Goal: Transaction & Acquisition: Book appointment/travel/reservation

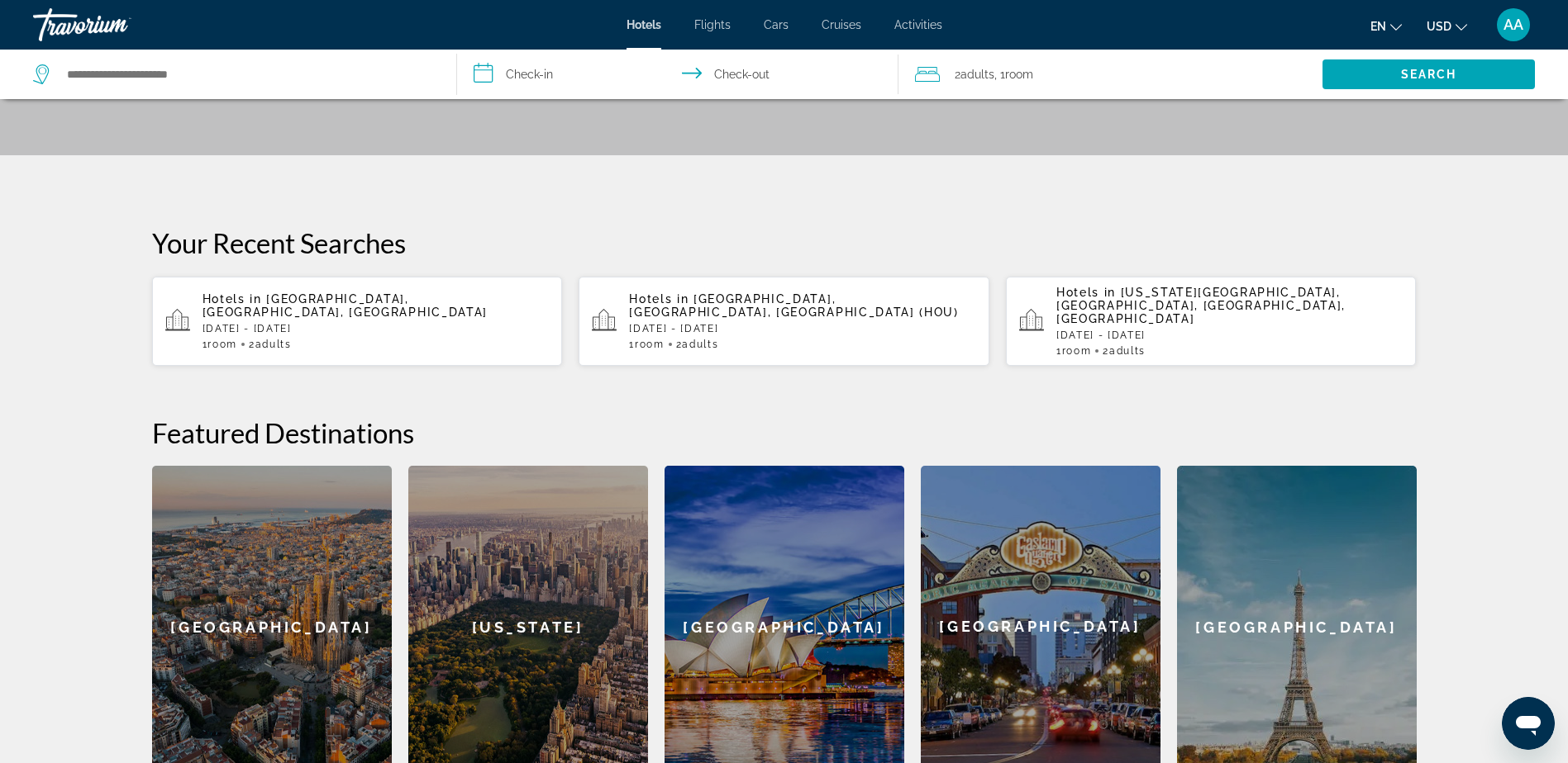
scroll to position [248, 0]
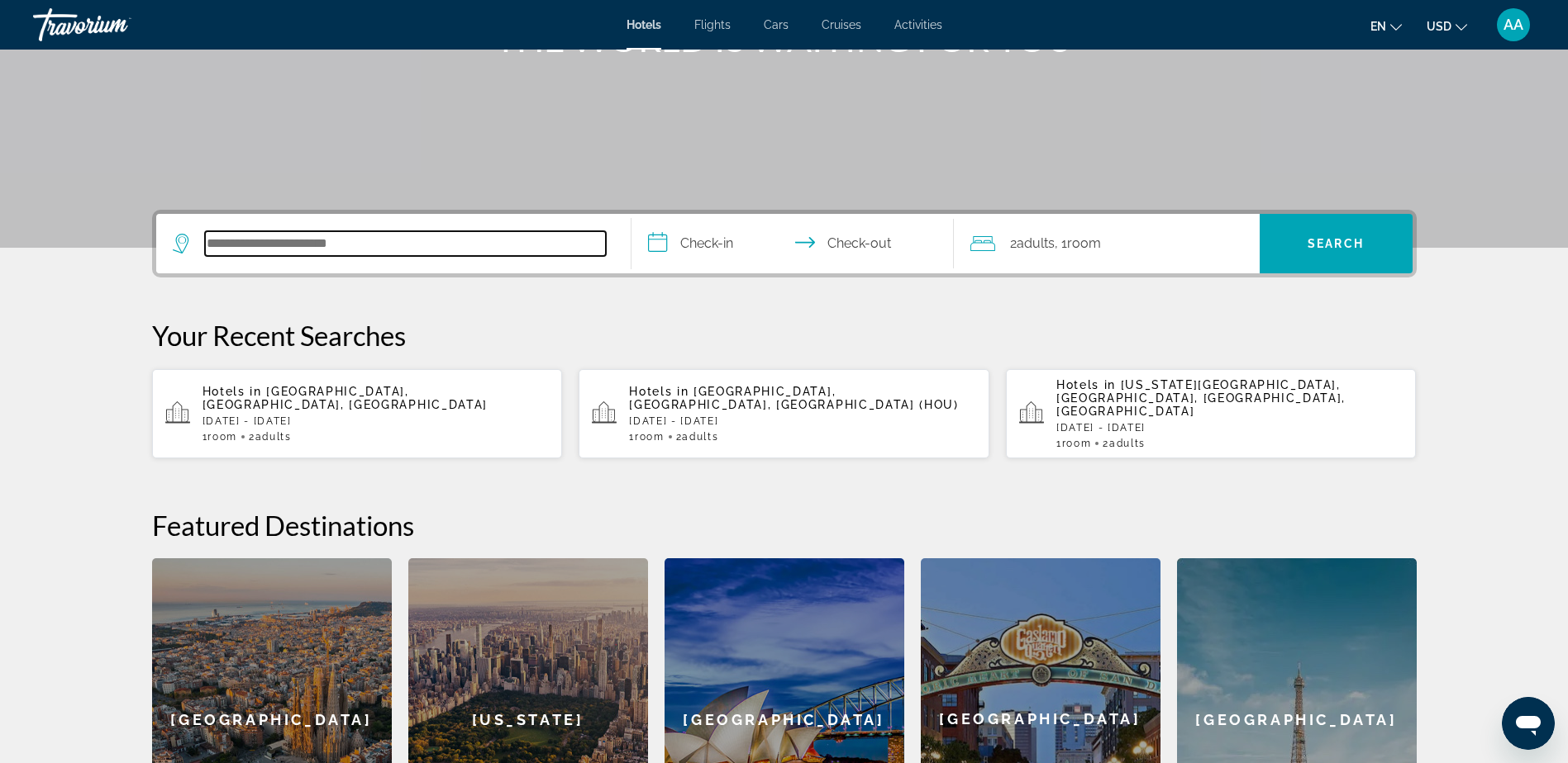
click at [301, 242] on input "Search hotel destination" at bounding box center [405, 243] width 401 height 25
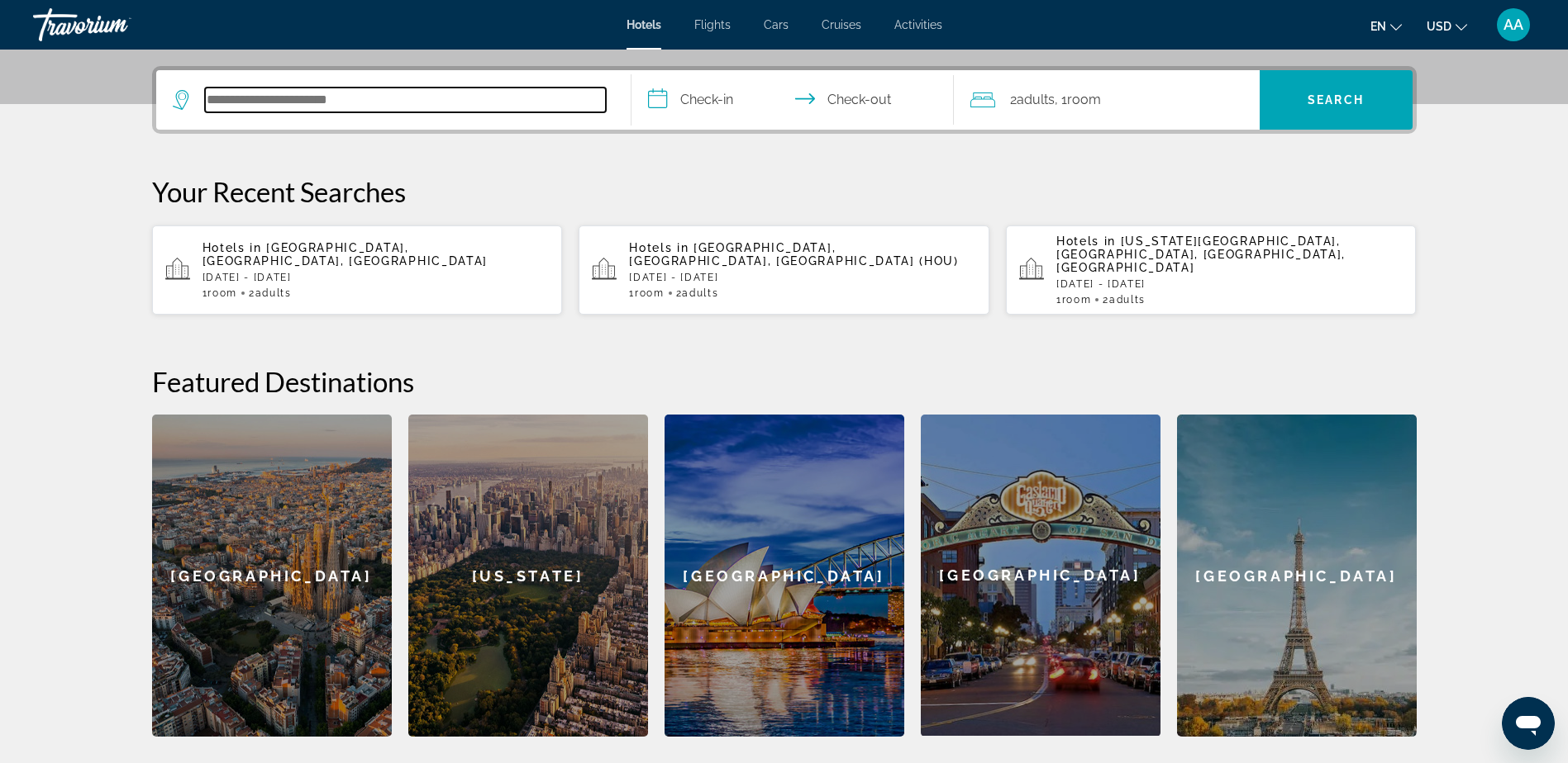
scroll to position [404, 0]
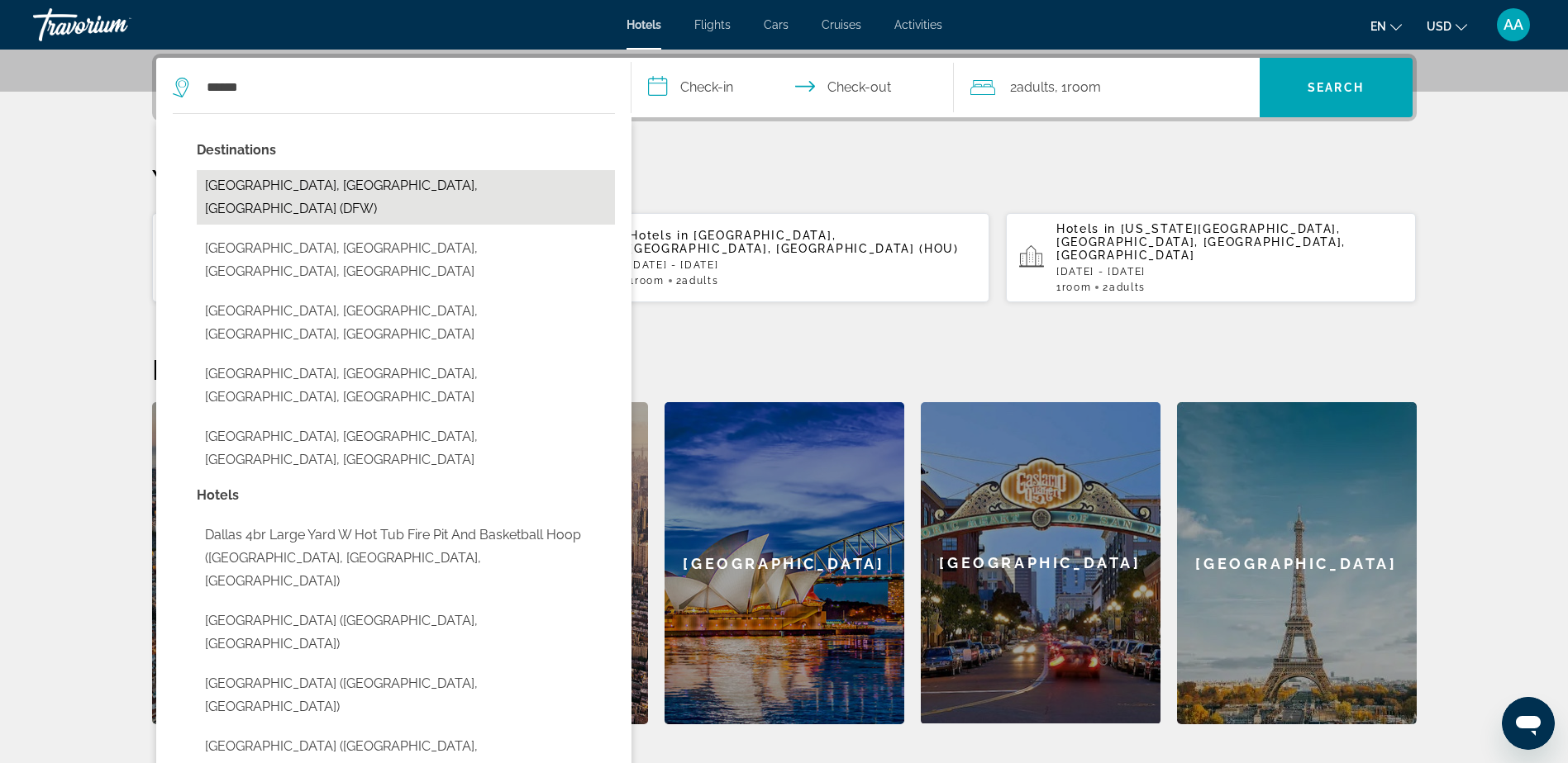
click at [330, 184] on button "[GEOGRAPHIC_DATA], [GEOGRAPHIC_DATA], [GEOGRAPHIC_DATA] (DFW)" at bounding box center [406, 198] width 418 height 54
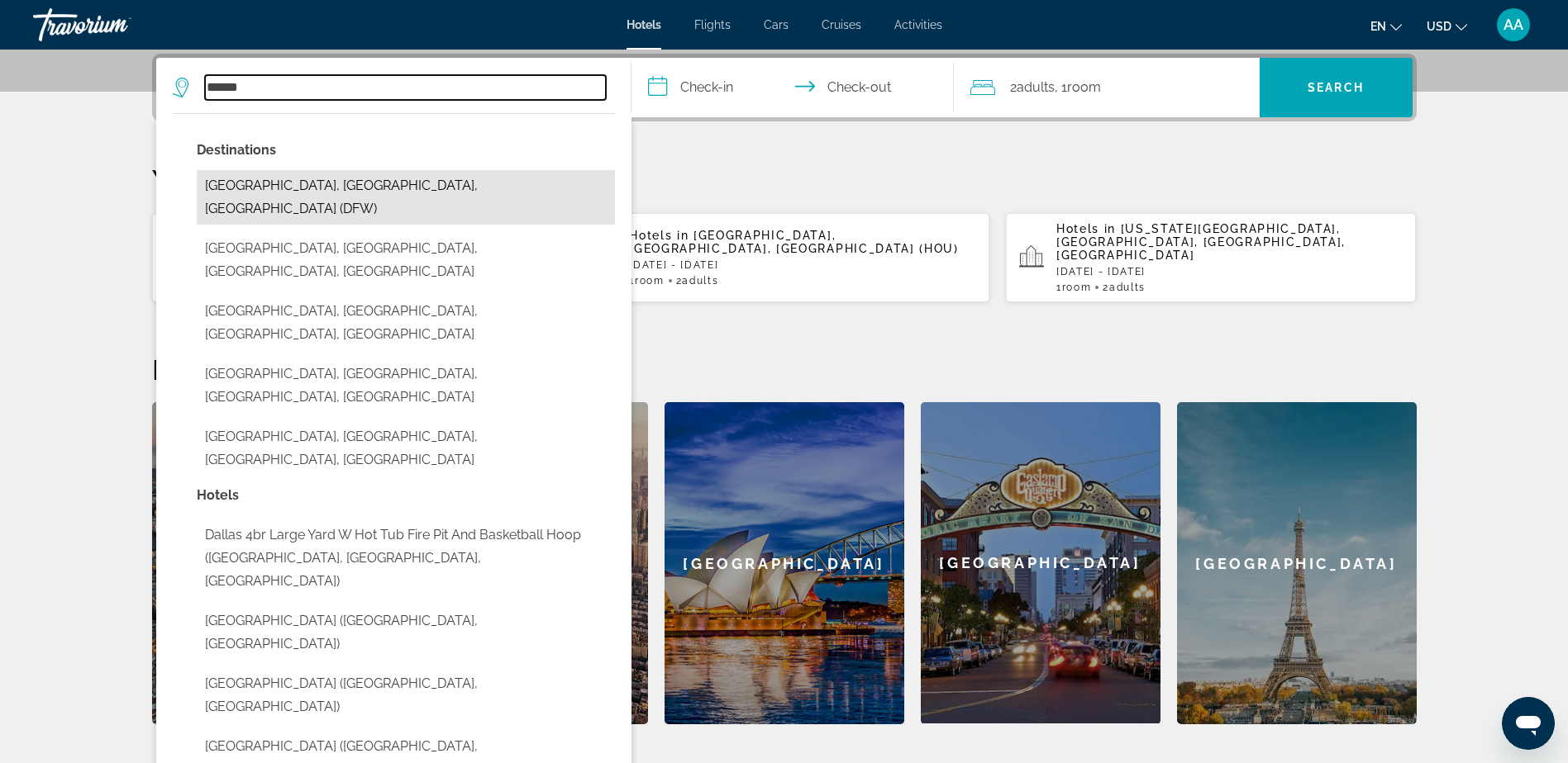
type input "**********"
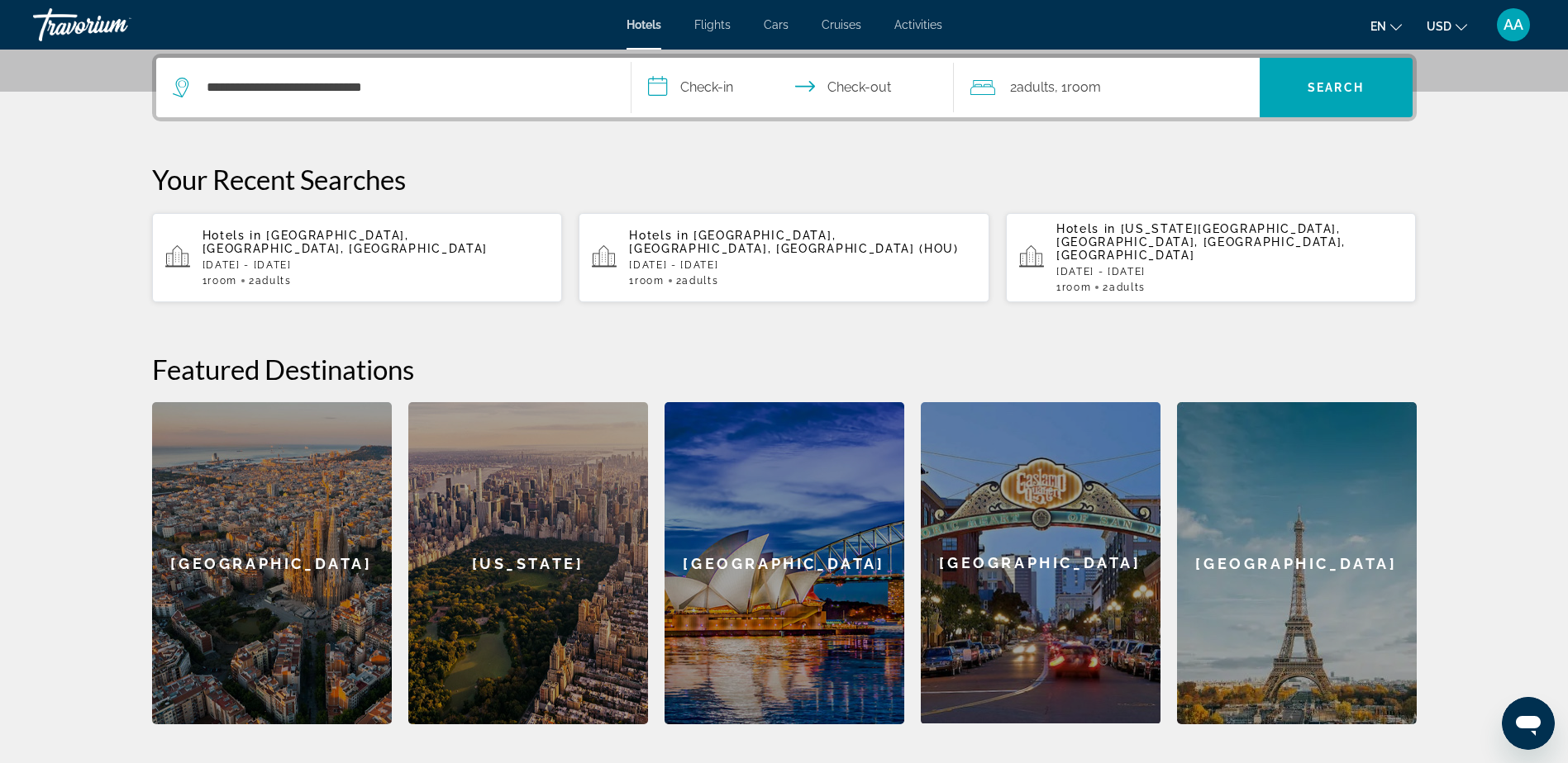
click at [723, 88] on input "**********" at bounding box center [796, 90] width 329 height 64
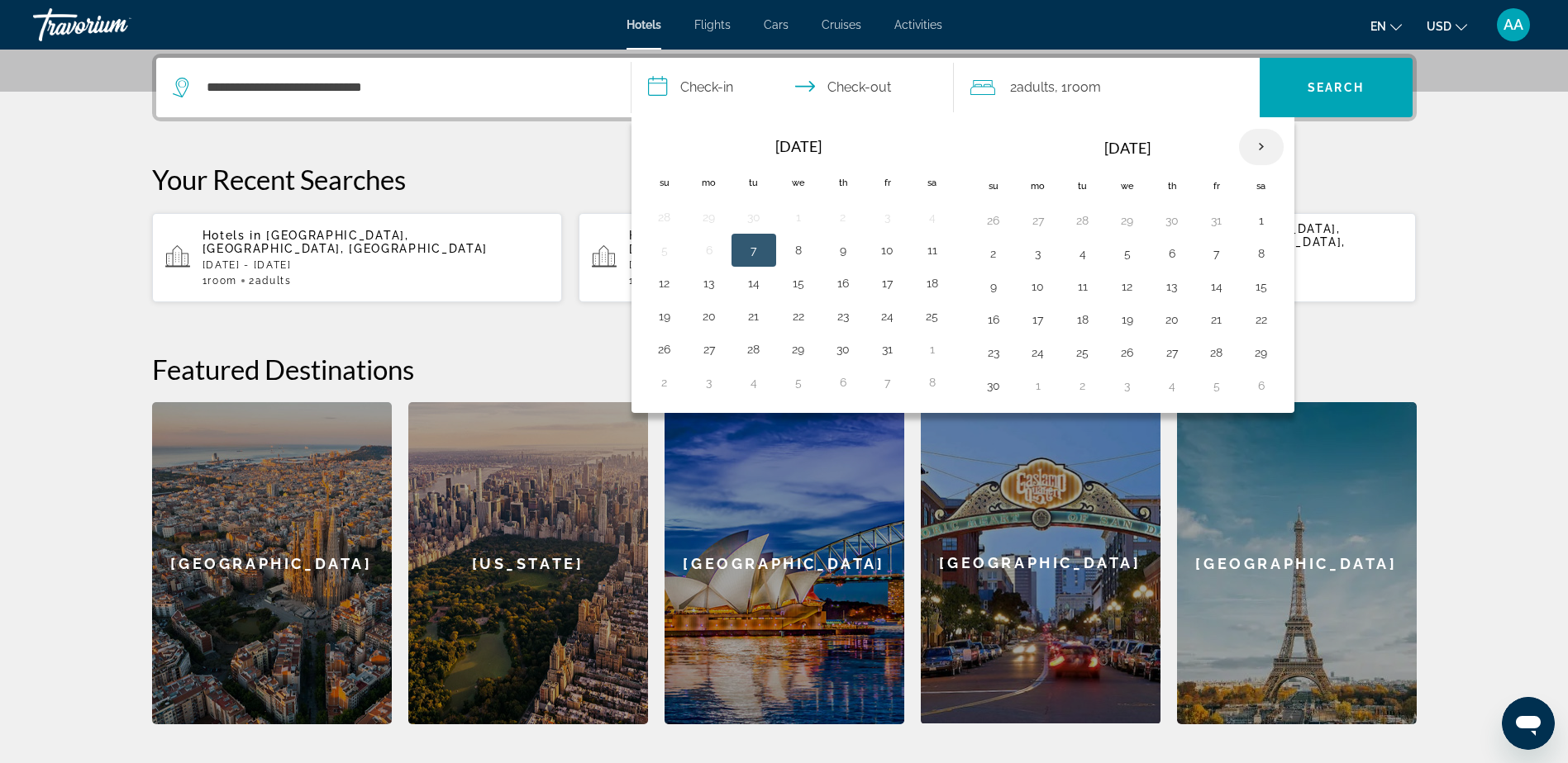
click at [1263, 143] on th "Next month" at bounding box center [1261, 147] width 45 height 36
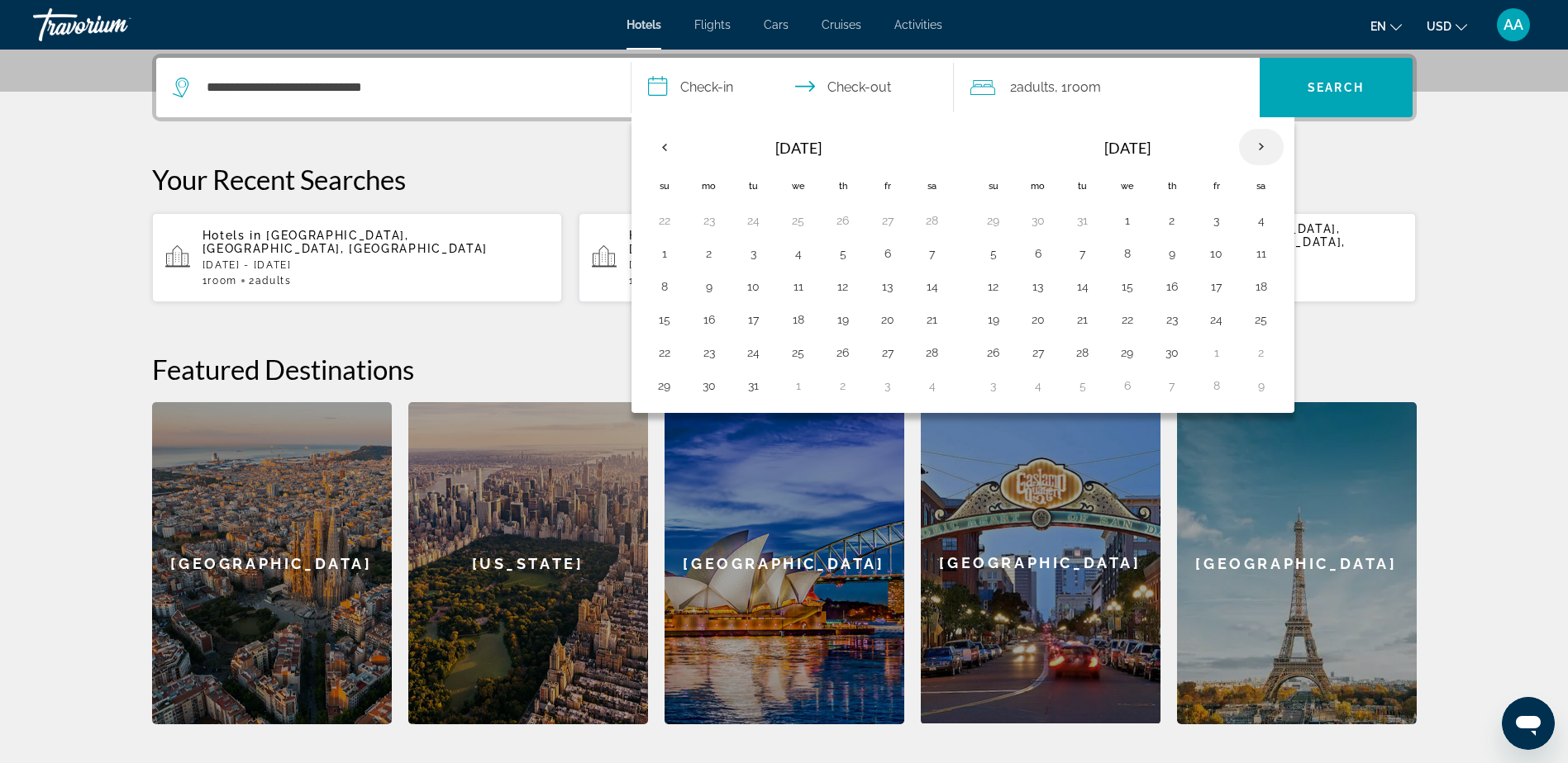
click at [1263, 143] on th "Next month" at bounding box center [1261, 147] width 45 height 36
click at [804, 224] on button "1" at bounding box center [798, 220] width 26 height 23
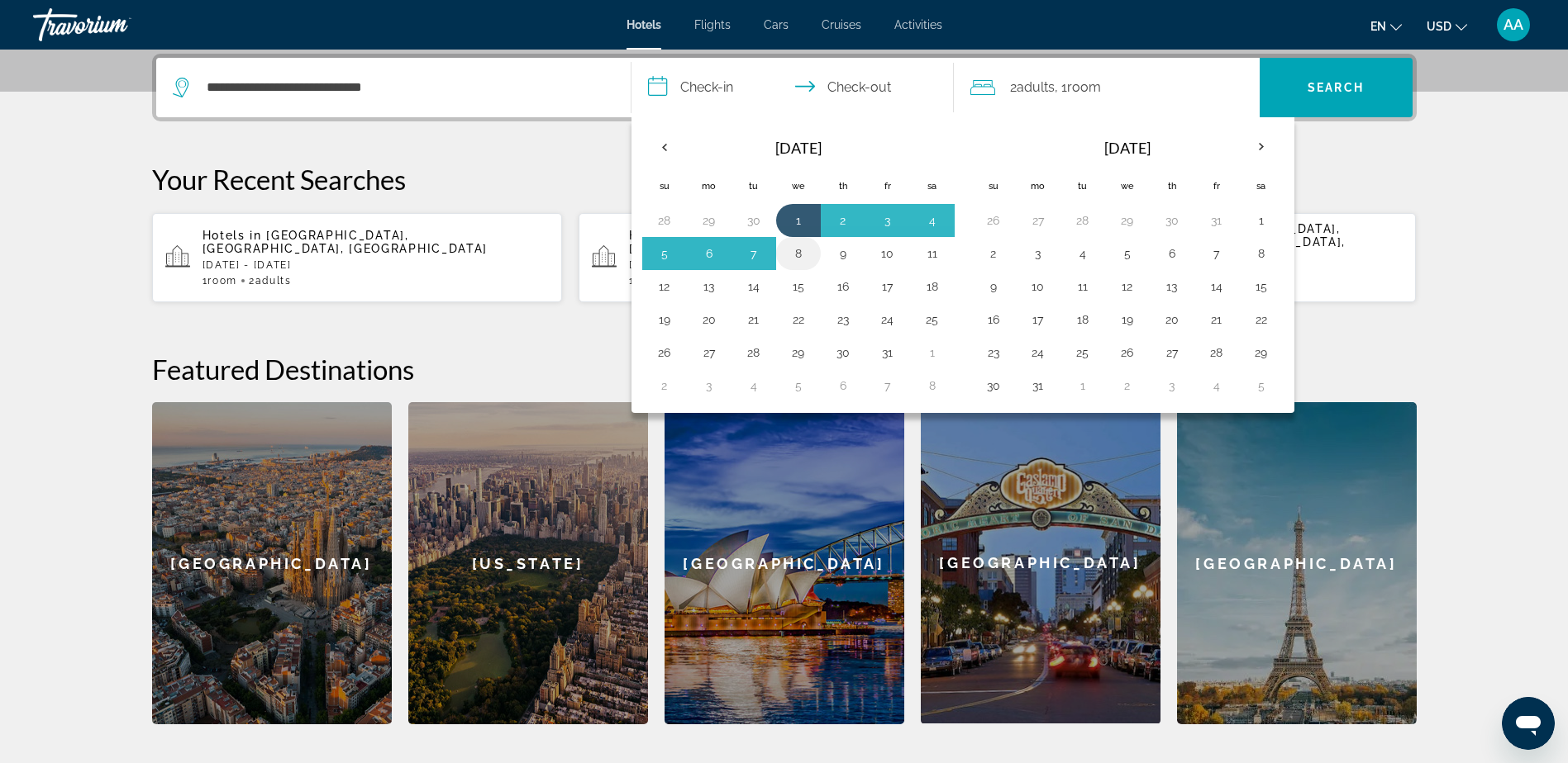
click at [798, 248] on button "8" at bounding box center [798, 254] width 26 height 23
type input "**********"
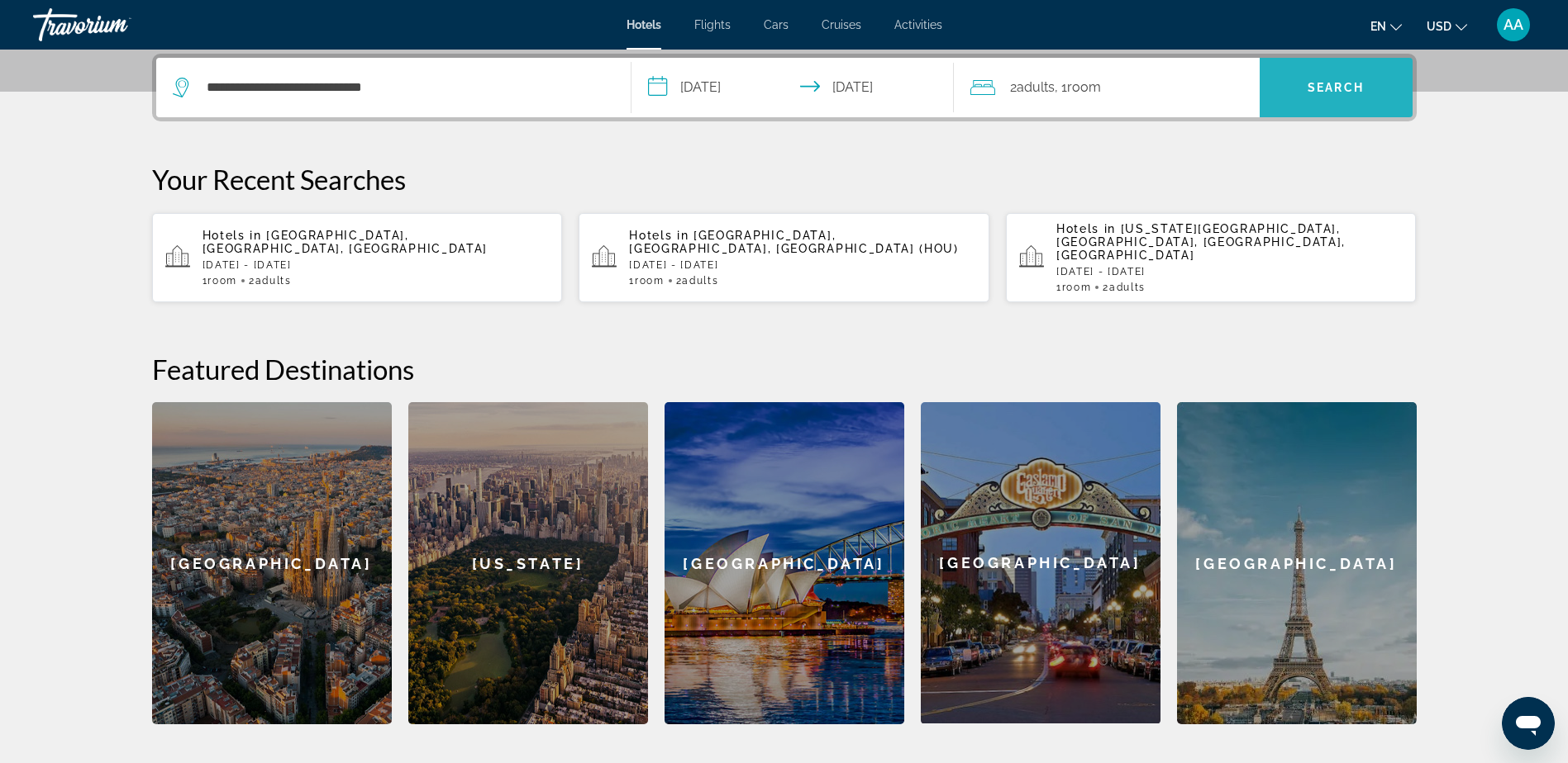
click at [1358, 82] on span "Search" at bounding box center [1336, 87] width 56 height 13
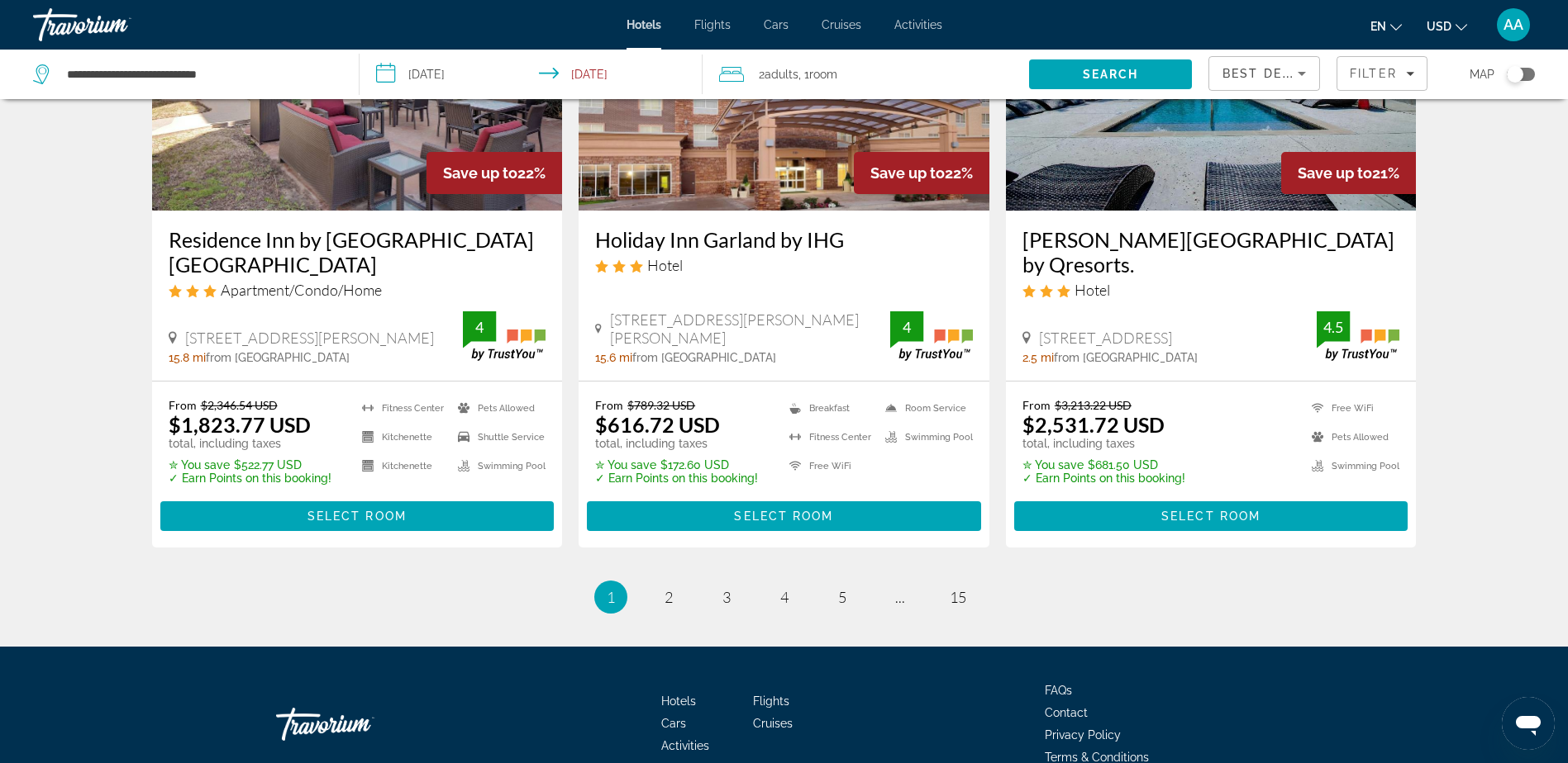
scroll to position [2199, 0]
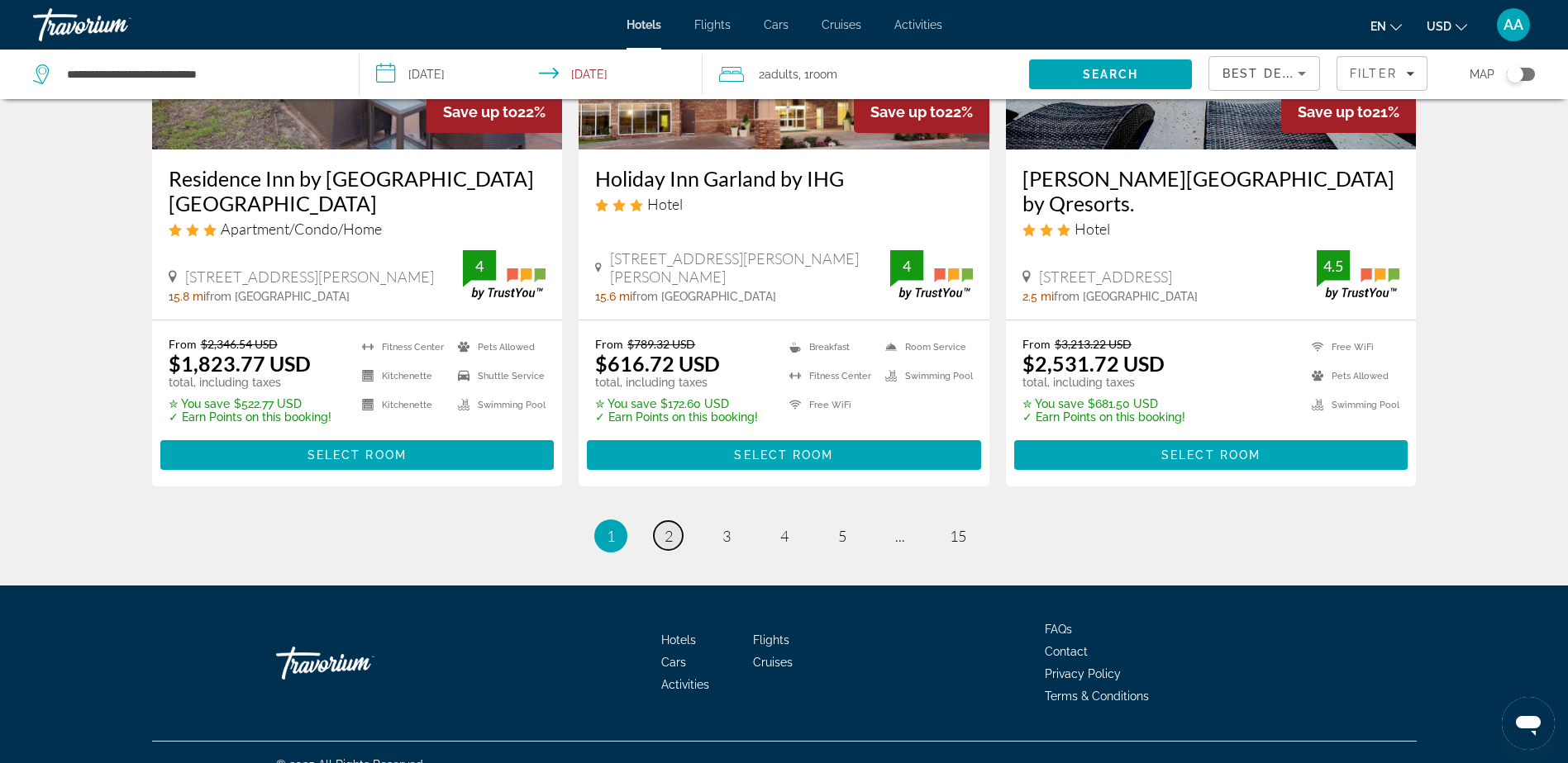
click at [668, 527] on span "2" at bounding box center [668, 536] width 8 height 18
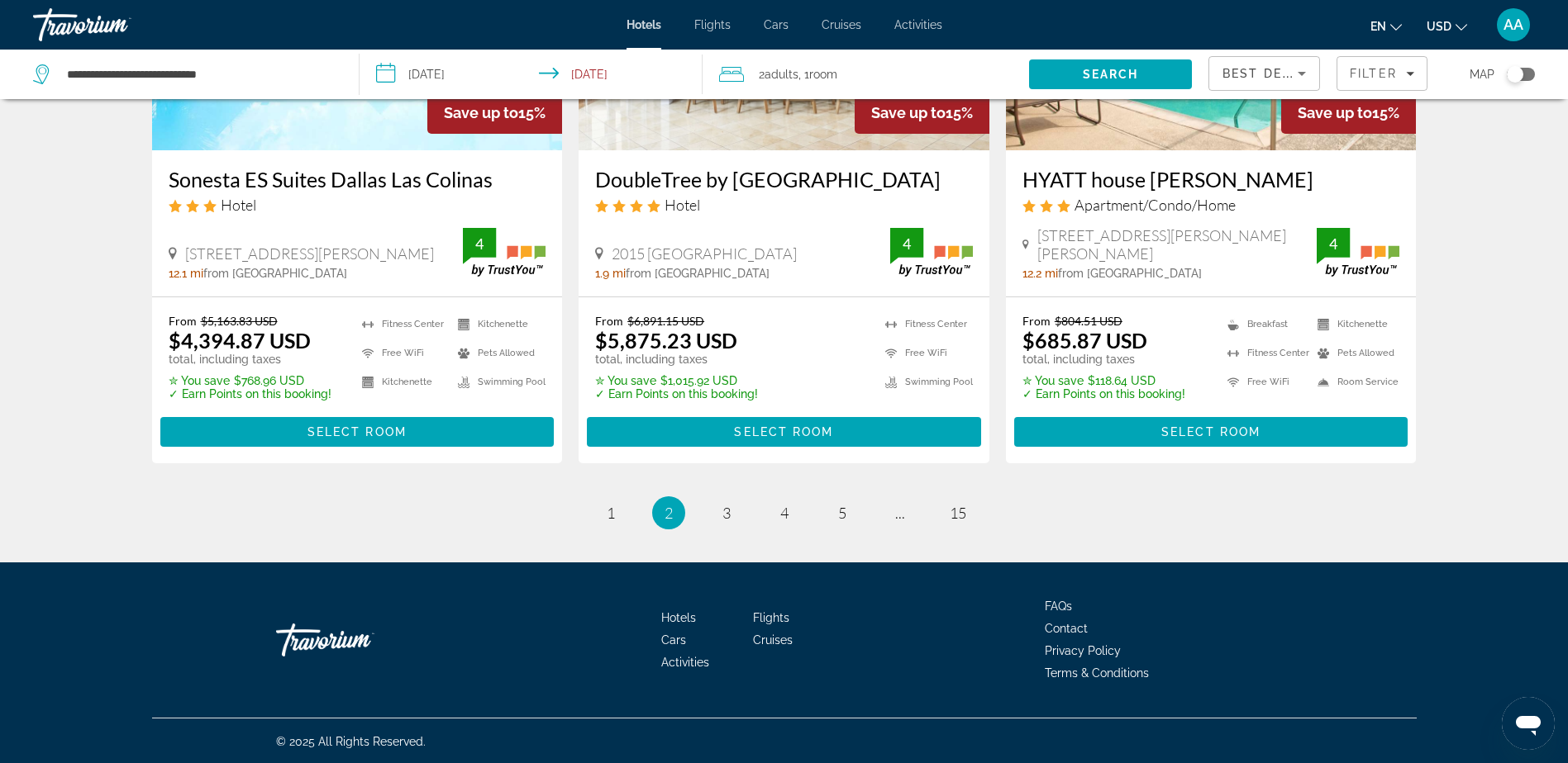
scroll to position [2174, 0]
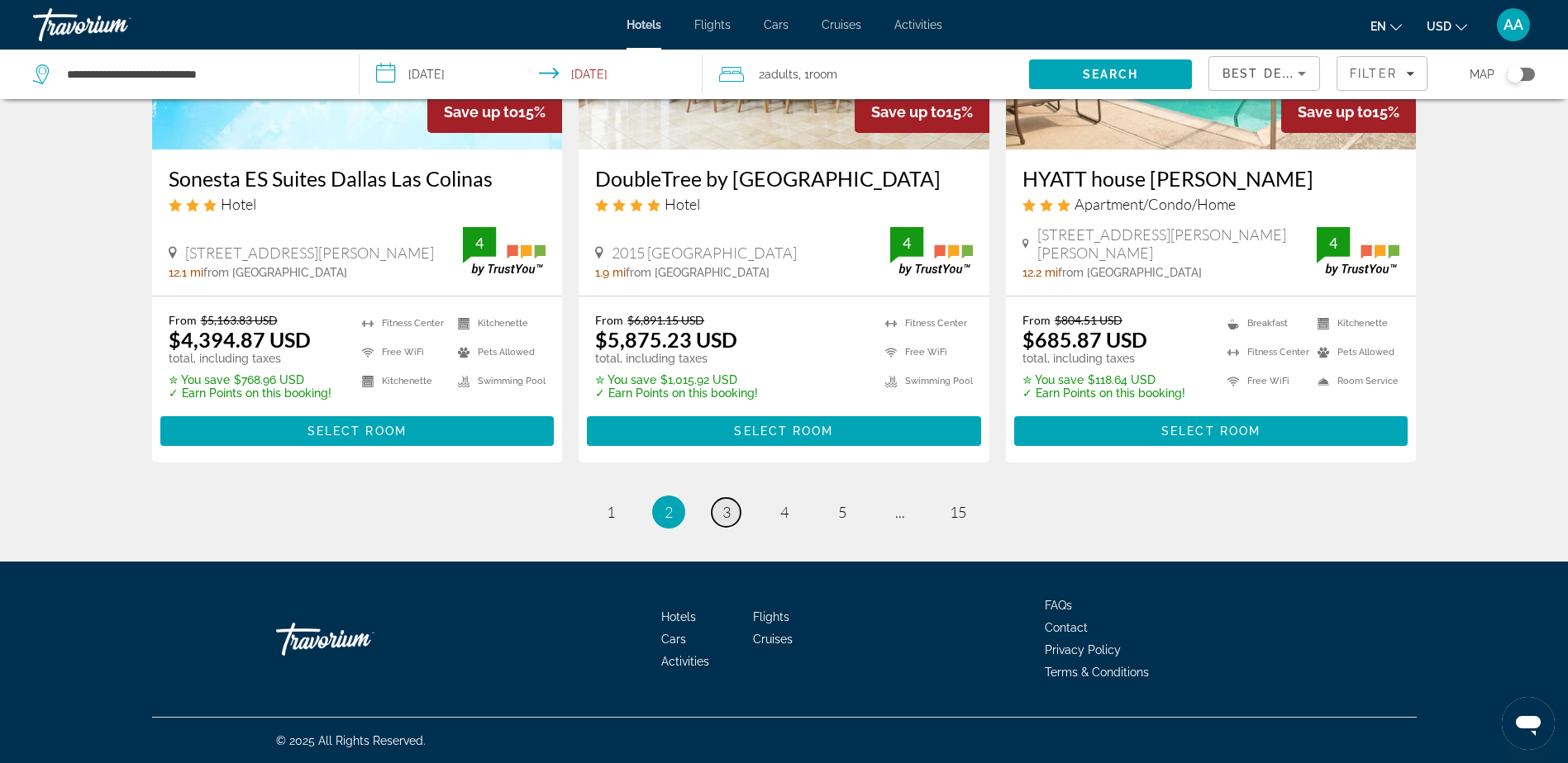
click at [717, 511] on link "page 3" at bounding box center [726, 512] width 29 height 29
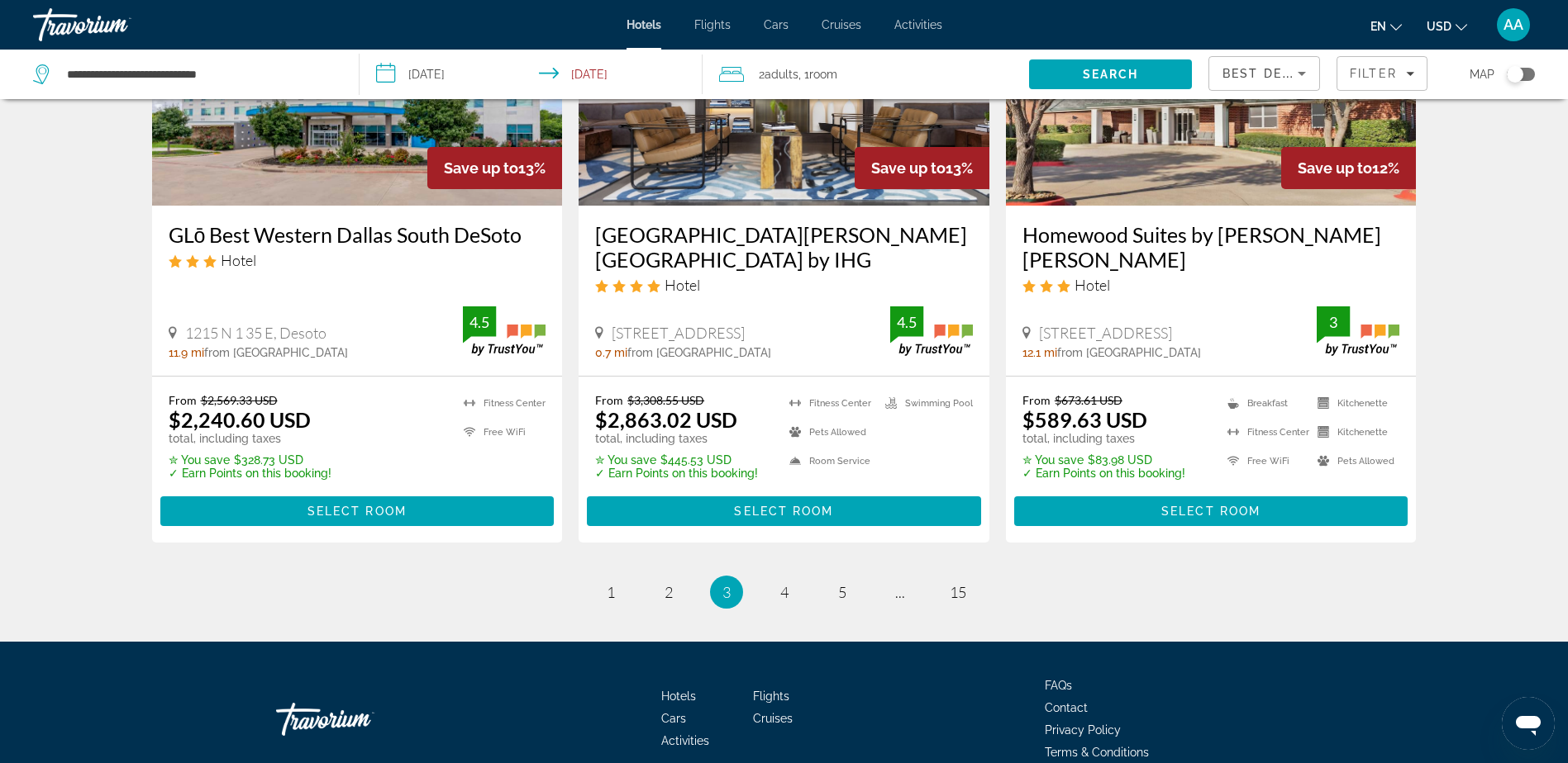
scroll to position [2199, 0]
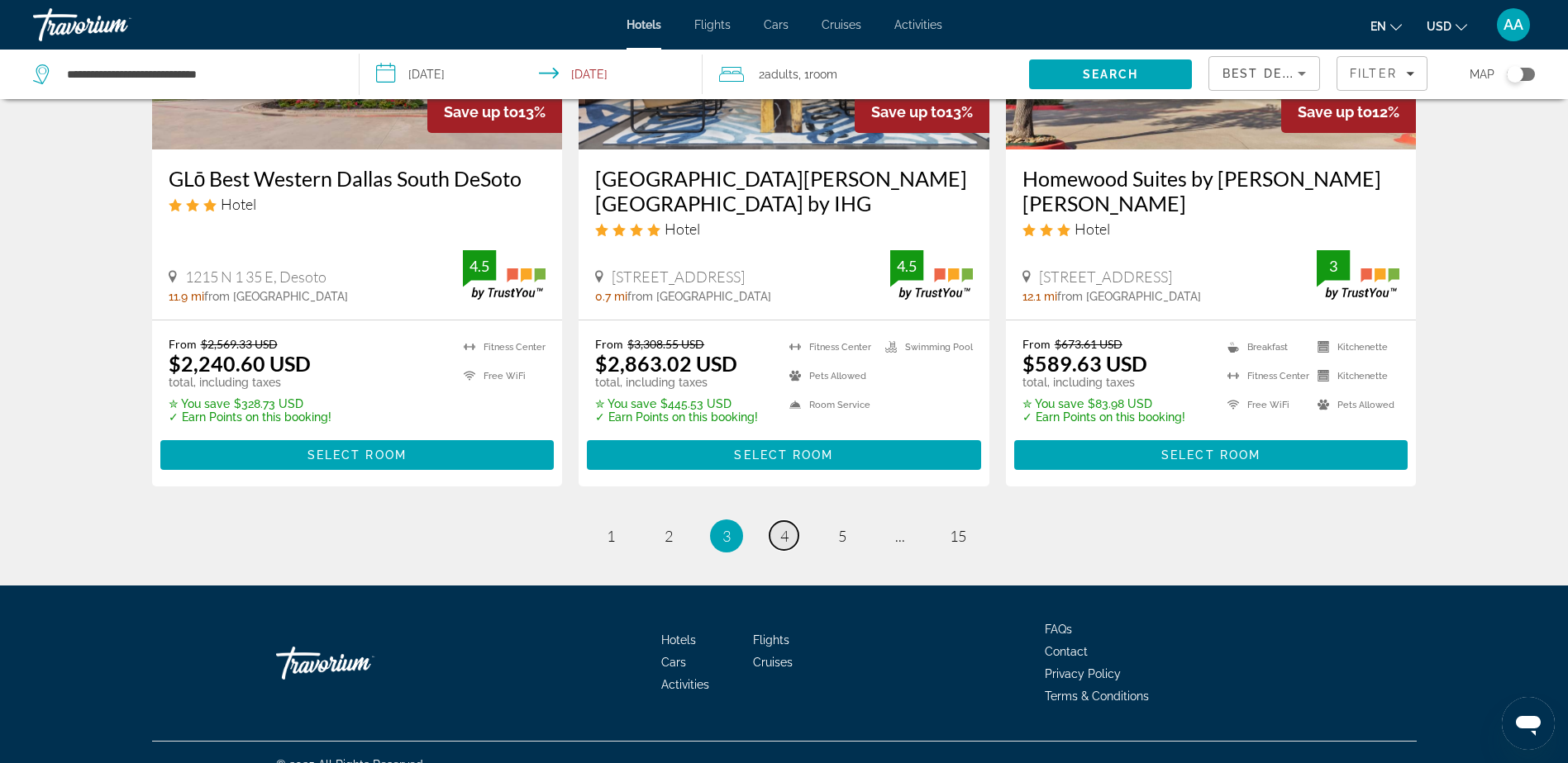
click at [784, 527] on span "4" at bounding box center [784, 536] width 8 height 18
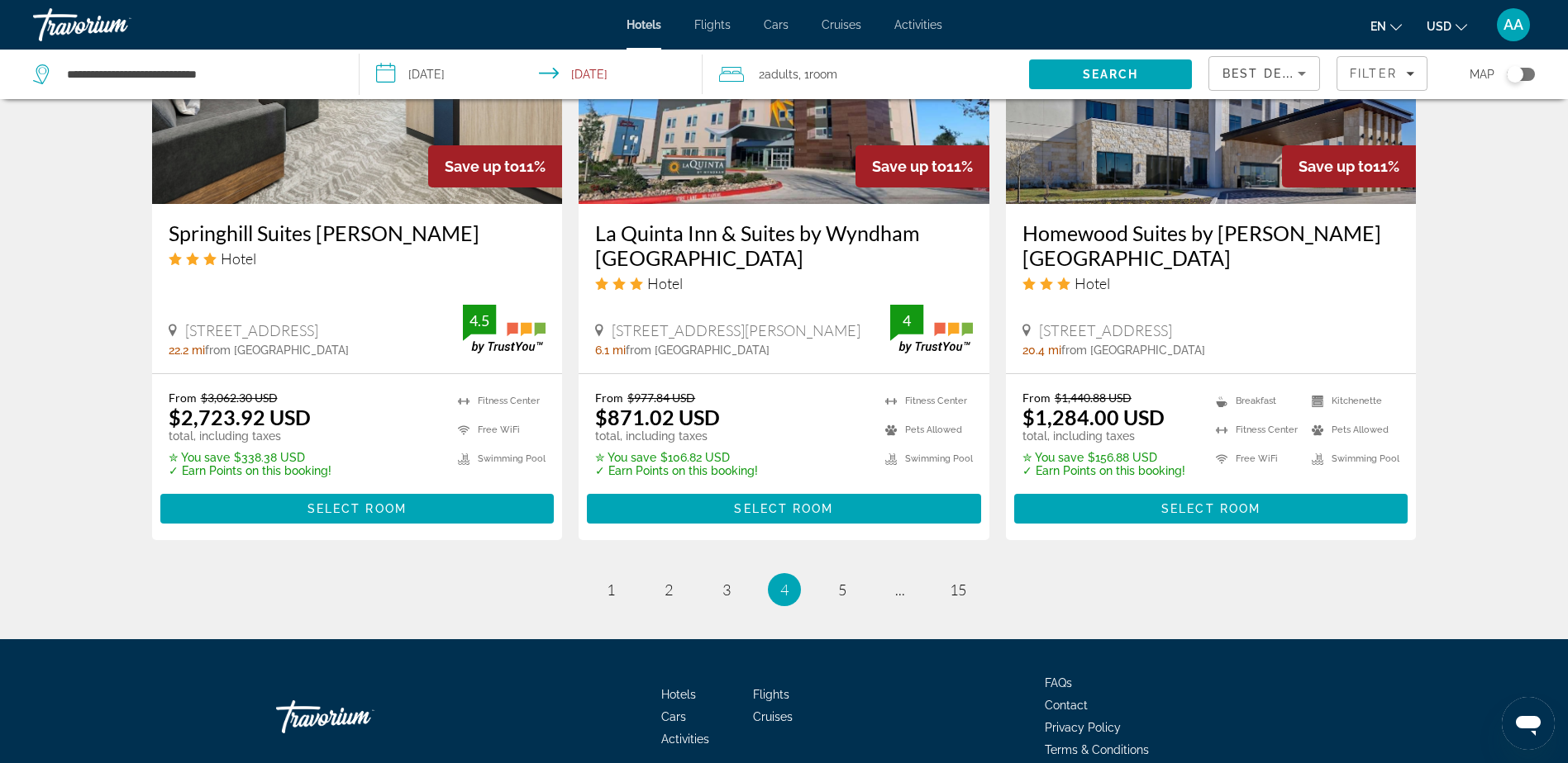
scroll to position [2148, 0]
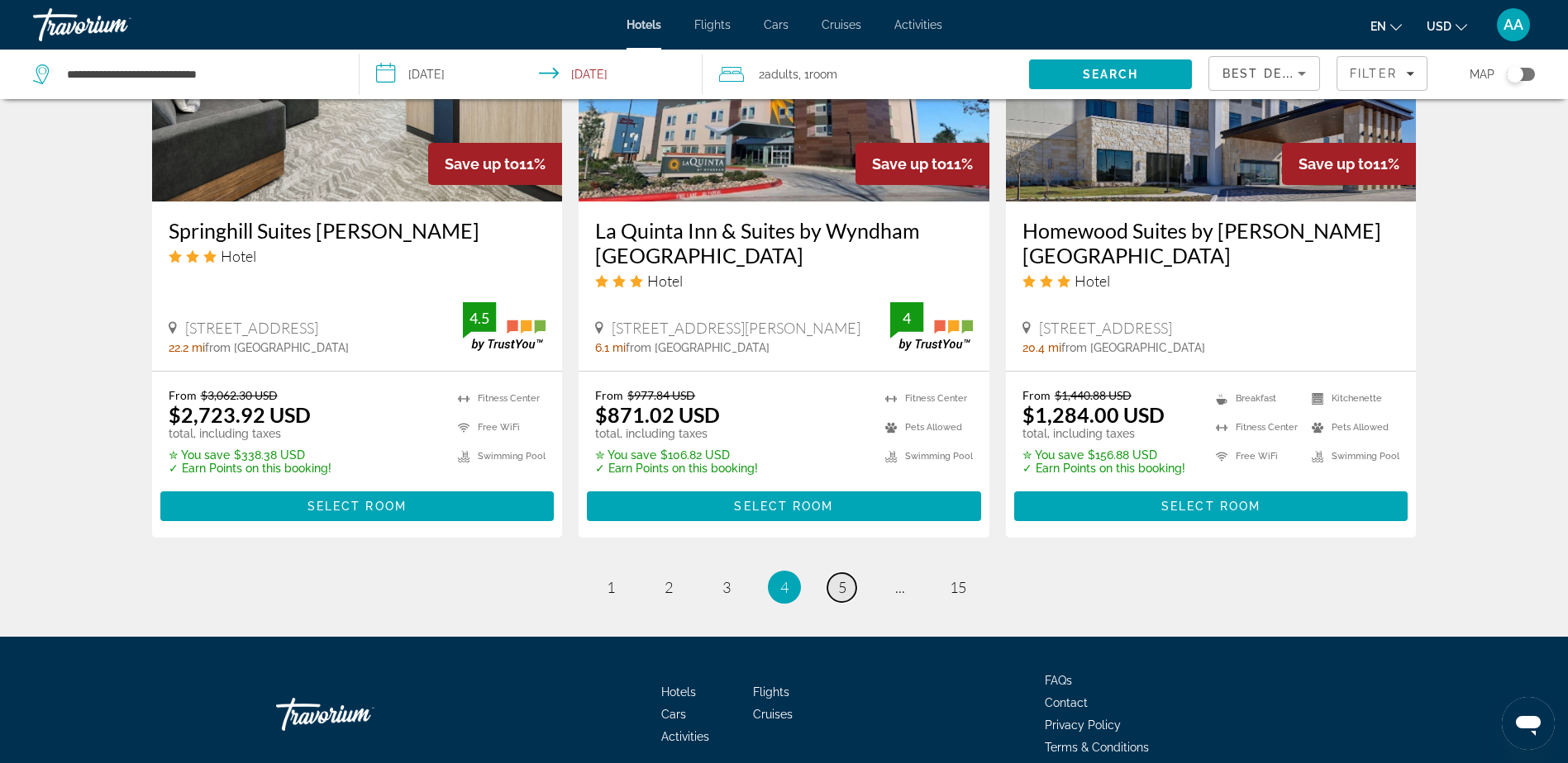
click at [835, 573] on link "page 5" at bounding box center [842, 587] width 29 height 29
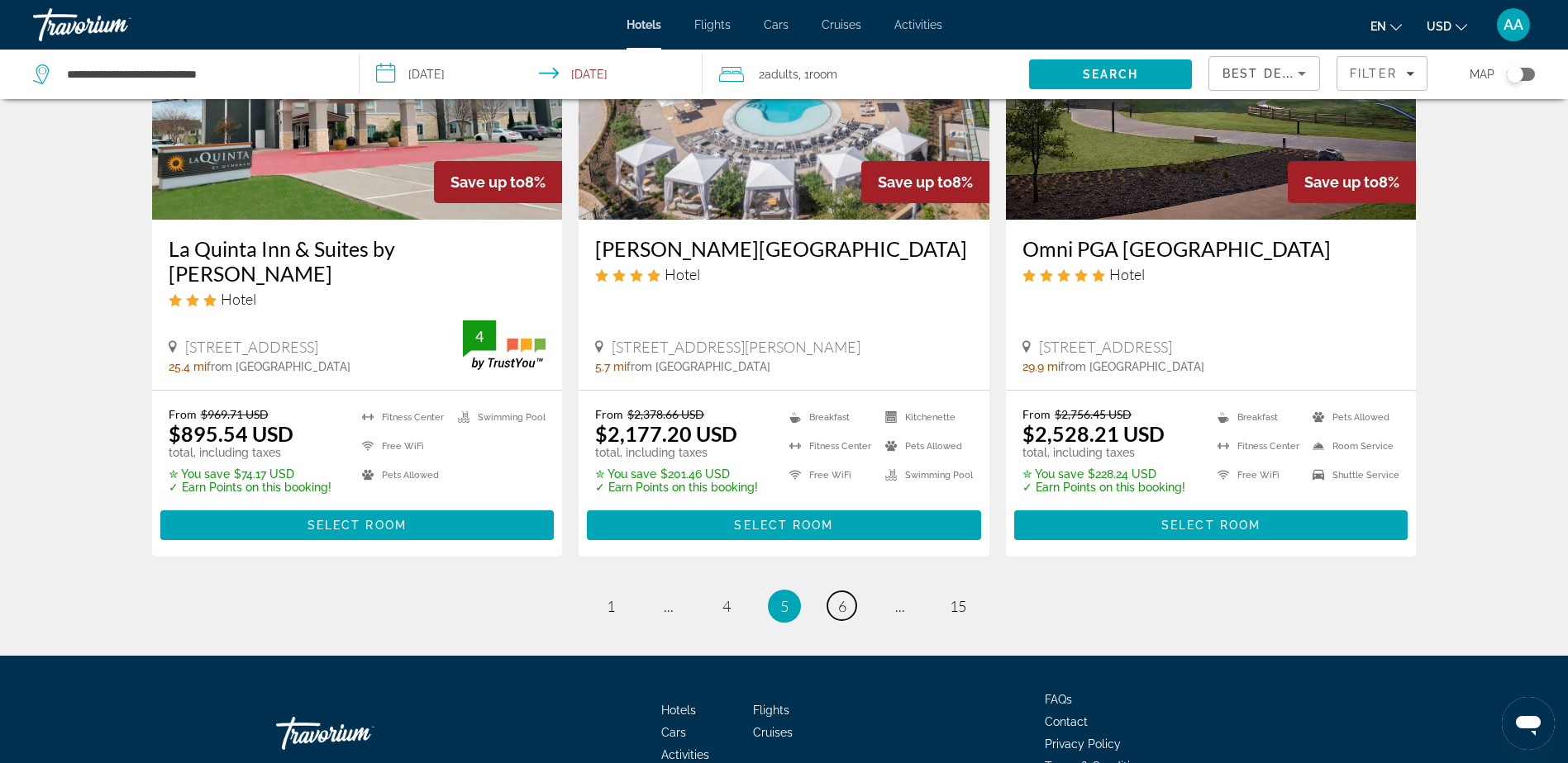
scroll to position [2174, 0]
